Goal: Transaction & Acquisition: Purchase product/service

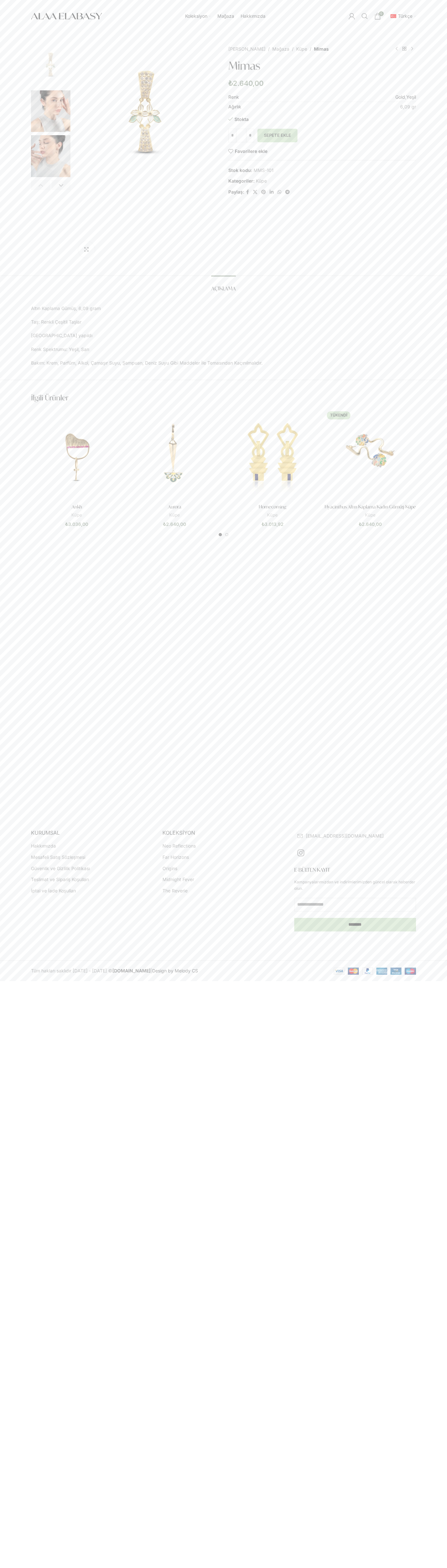
click at [277, 136] on button "Sepete Ekle" at bounding box center [277, 135] width 40 height 13
click at [378, 16] on span "1 öğe" at bounding box center [377, 16] width 7 height 7
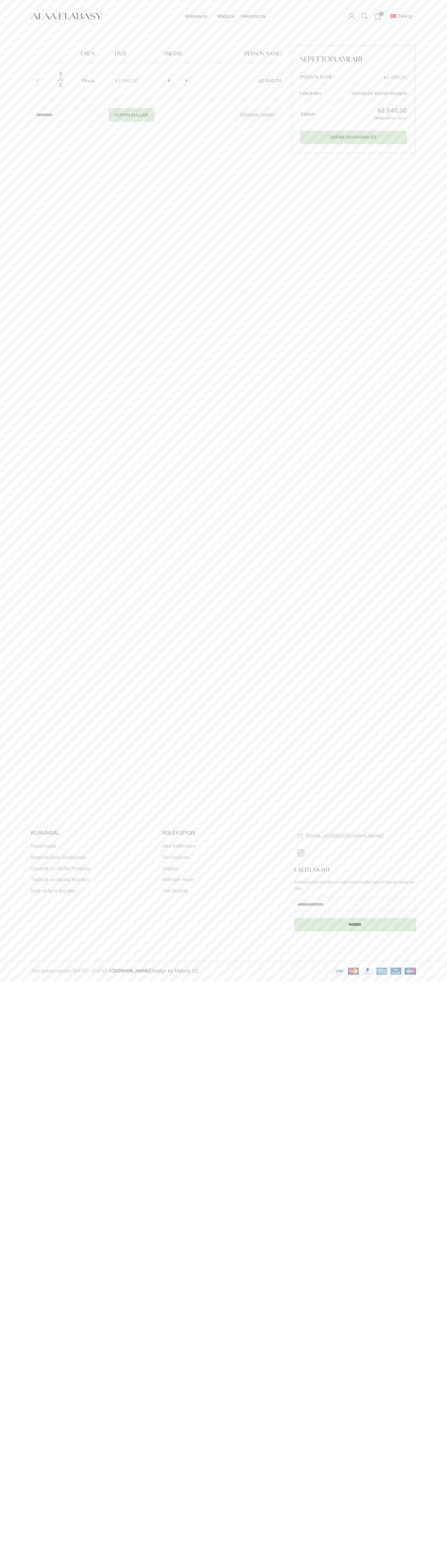
click at [19, 18] on div "Koleksiyon Neo Reflections Far Horizons Origins Midnight Fever The Reverie Mağa…" at bounding box center [224, 16] width 447 height 32
click at [432, 981] on html "Koleksiyon Neo Reflections Far Horizons Origins Midnight Fever The Reverie Mağa…" at bounding box center [224, 491] width 447 height 981
click at [290, 981] on html "Koleksiyon Neo Reflections Far Horizons Origins Midnight Fever The Reverie Mağa…" at bounding box center [224, 491] width 447 height 981
click at [12, 981] on html "Koleksiyon Neo Reflections Far Horizons Origins Midnight Fever The Reverie Mağa…" at bounding box center [224, 491] width 447 height 981
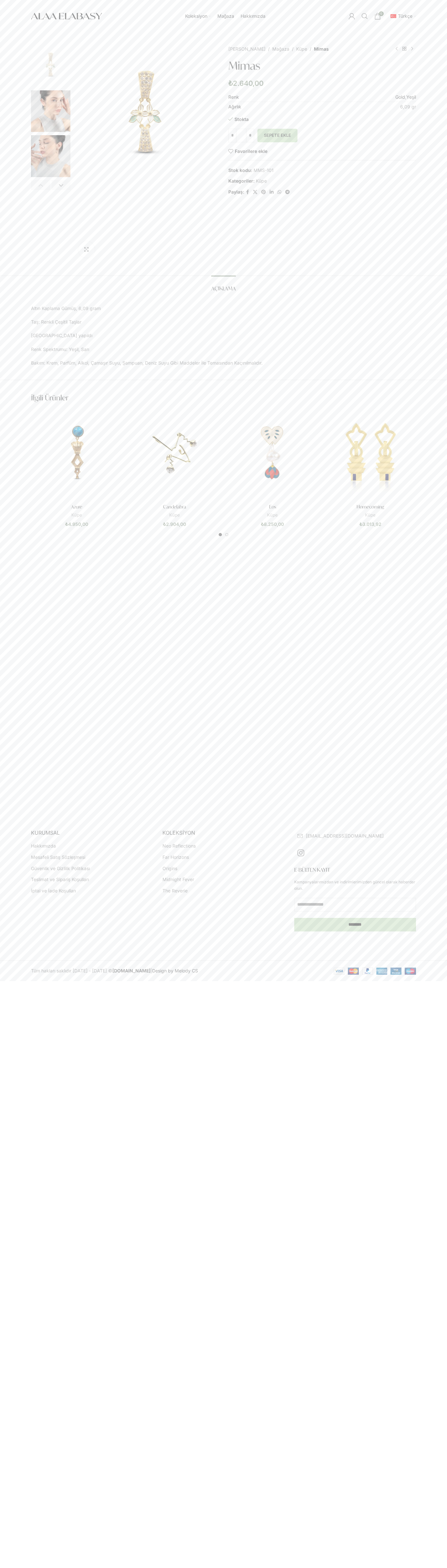
click at [51, 68] on img "1 / 5" at bounding box center [51, 66] width 40 height 42
click at [404, 49] on link "Ürünlere dön" at bounding box center [404, 49] width 8 height 8
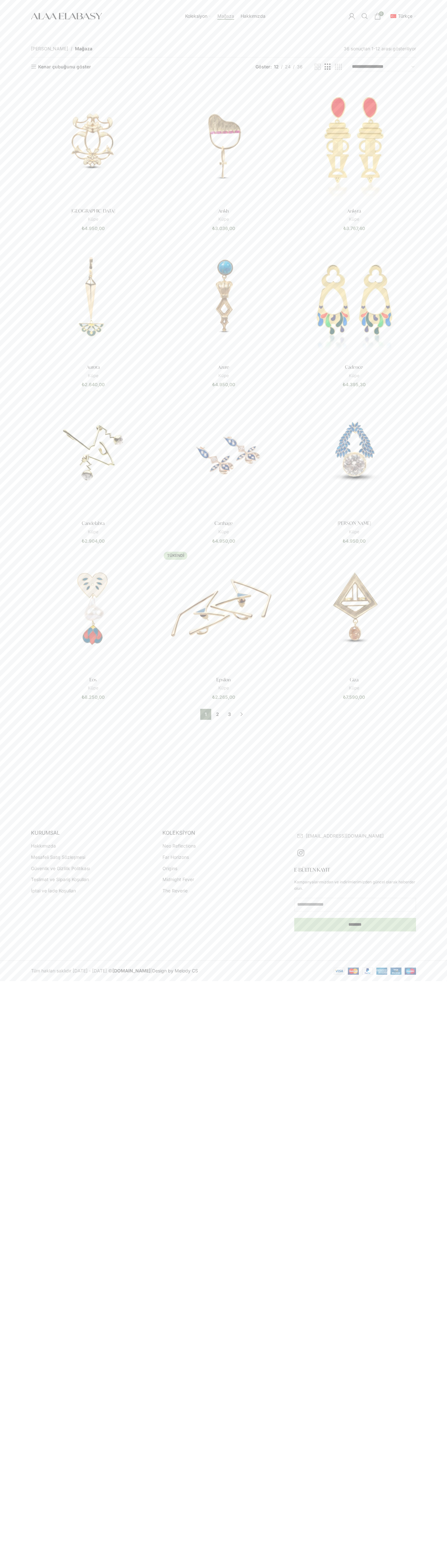
click at [200, 10] on link "Koleksiyon" at bounding box center [198, 16] width 26 height 13
click at [428, 600] on div "Kapat Fiyat Aralığı En düşük fiyat **** En yüksek fiyat ***** Filtrele Fiyat: ₺…" at bounding box center [224, 424] width 447 height 784
click at [7, 981] on html "Koleksiyon Neo Reflections Far Horizons Origins Midnight Fever The Reverie Mağa…" at bounding box center [224, 491] width 447 height 981
click at [17, 210] on div "Kapat Fiyat Aralığı En düşük fiyat **** En yüksek fiyat ***** Filtrele Fiyat: ₺…" at bounding box center [224, 424] width 447 height 784
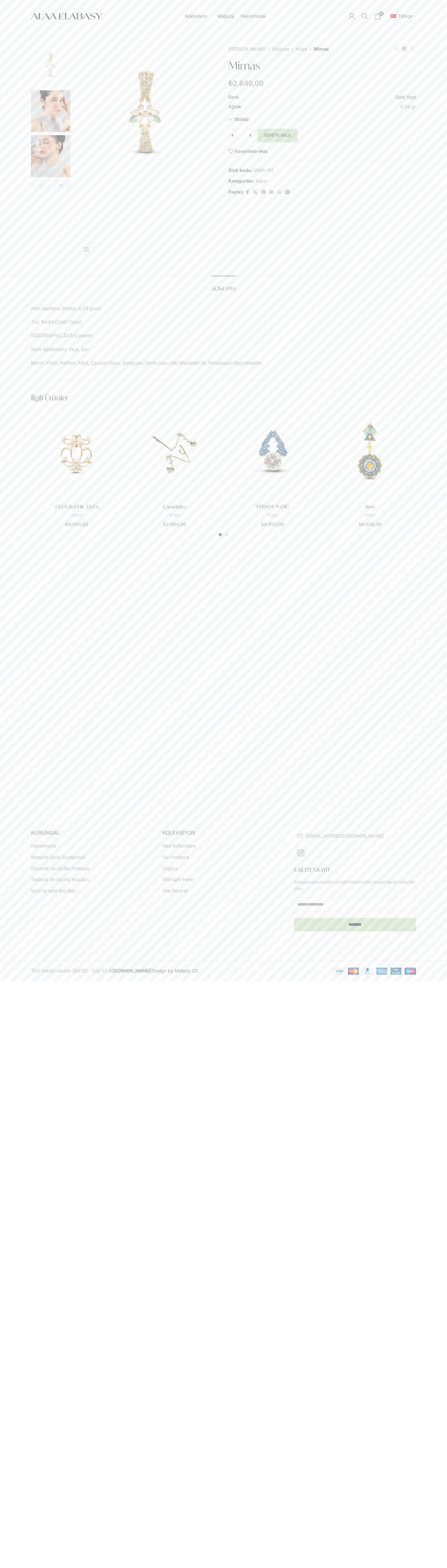
click at [51, 68] on img "1 / 5" at bounding box center [51, 66] width 40 height 42
click at [404, 49] on link "Ürünlere dön" at bounding box center [404, 49] width 8 height 8
